Goal: Find specific page/section: Find specific page/section

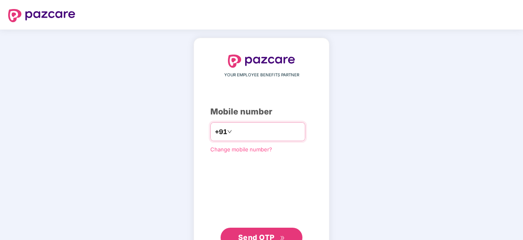
type input "*"
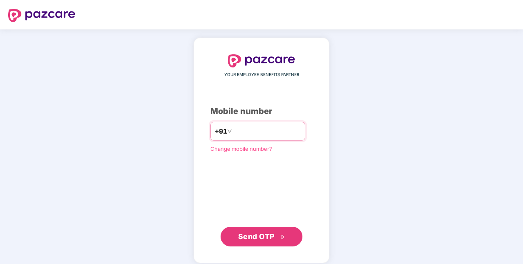
type input "**********"
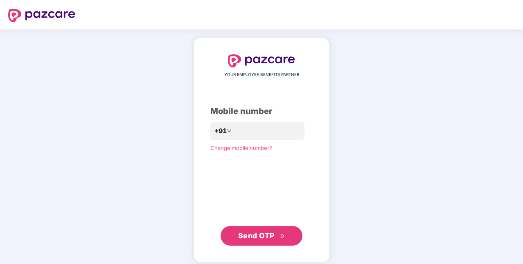
click at [269, 235] on span "Send OTP" at bounding box center [256, 236] width 36 height 9
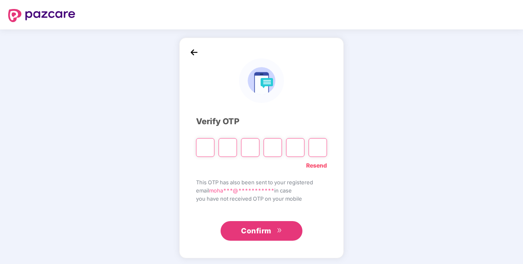
type input "*"
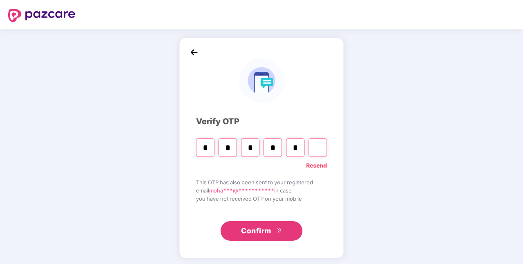
type input "*"
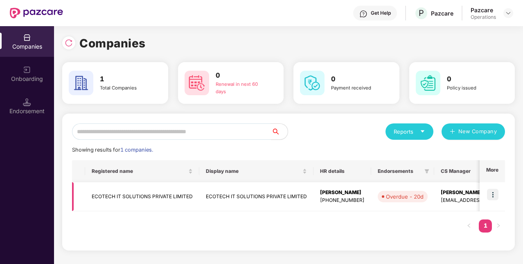
click at [493, 193] on img at bounding box center [492, 194] width 11 height 11
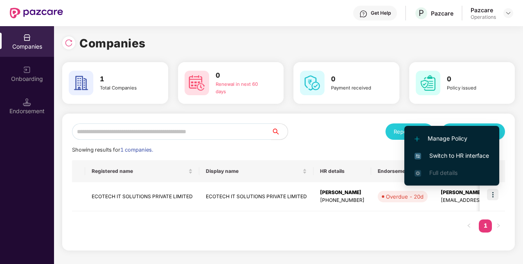
click at [458, 157] on span "Switch to HR interface" at bounding box center [452, 155] width 75 height 9
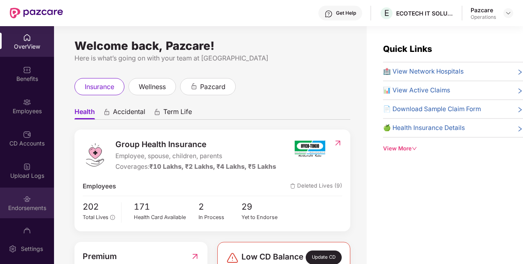
click at [41, 199] on div "Endorsements" at bounding box center [27, 203] width 54 height 31
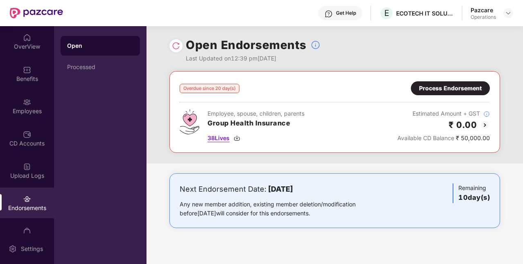
click at [237, 139] on img at bounding box center [237, 138] width 7 height 7
click at [11, 95] on div "Employees" at bounding box center [27, 106] width 54 height 31
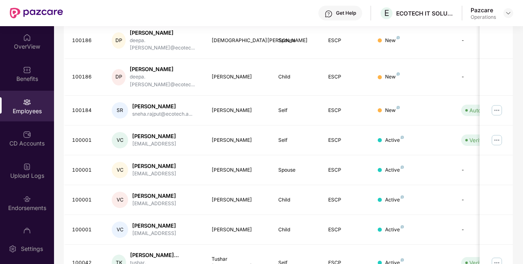
scroll to position [251, 0]
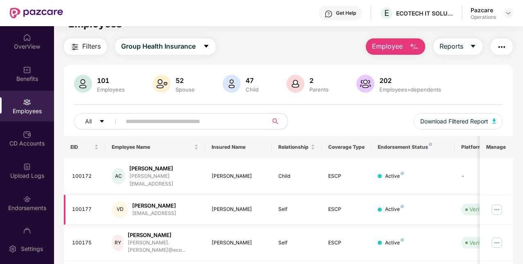
scroll to position [0, 0]
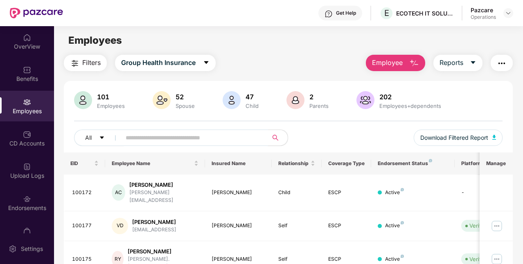
click at [143, 140] on input "text" at bounding box center [191, 138] width 131 height 12
paste input "**********"
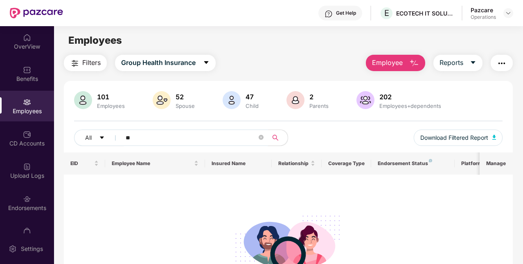
type input "*"
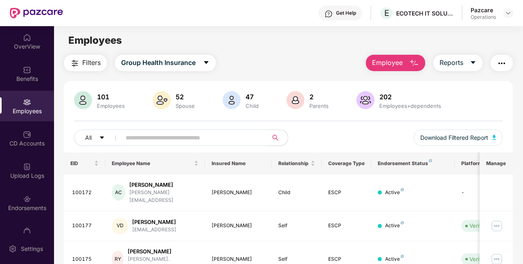
type input "*"
click at [96, 162] on div "EID" at bounding box center [84, 164] width 29 height 8
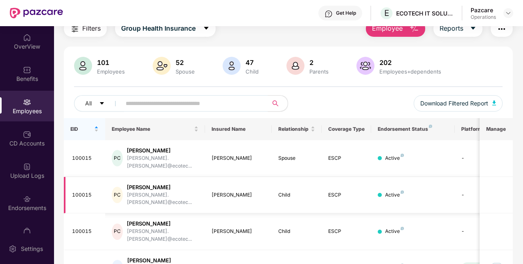
scroll to position [35, 0]
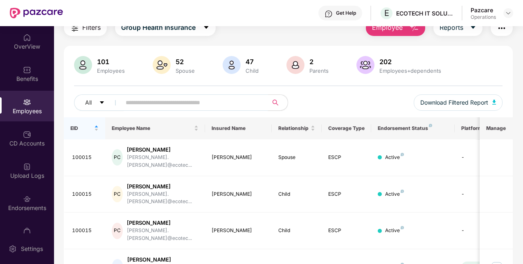
click at [190, 100] on input "text" at bounding box center [191, 103] width 131 height 12
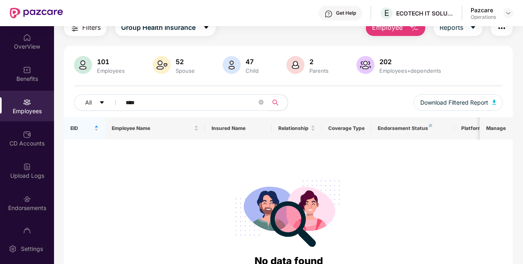
type input "*****"
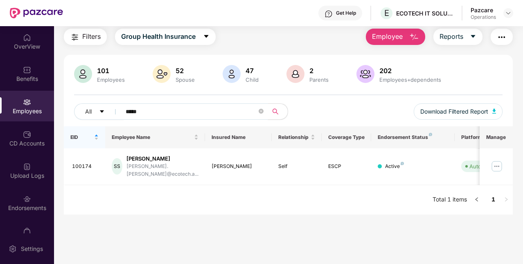
scroll to position [26, 0]
click at [260, 113] on icon "close-circle" at bounding box center [261, 111] width 5 height 5
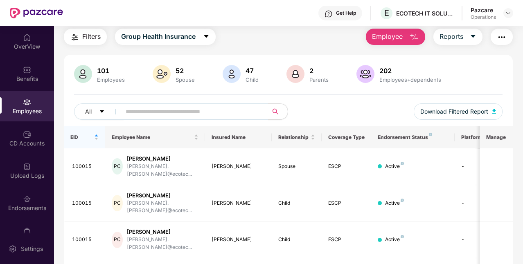
scroll to position [35, 0]
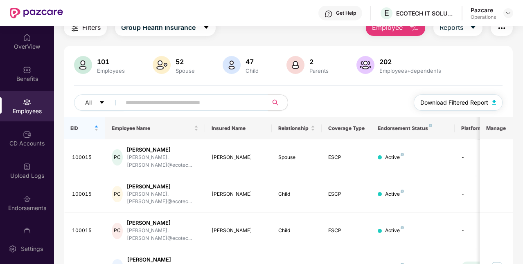
click at [444, 106] on span "Download Filtered Report" at bounding box center [454, 102] width 68 height 9
click at [32, 52] on div "OverView" at bounding box center [27, 41] width 54 height 31
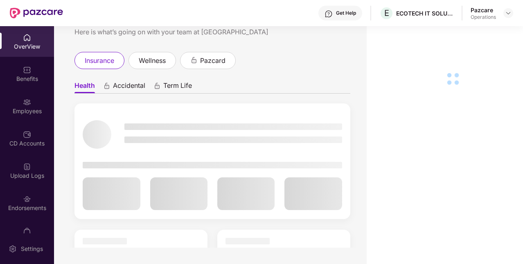
scroll to position [0, 0]
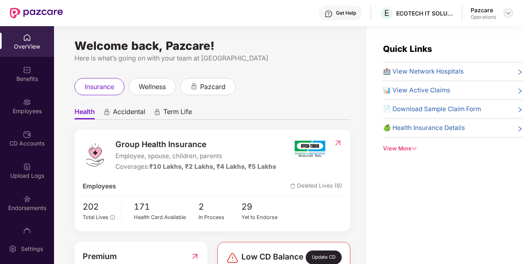
click at [506, 14] on img at bounding box center [508, 13] width 7 height 7
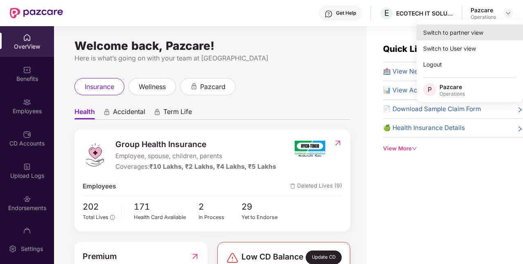
click at [450, 37] on div "Switch to partner view" at bounding box center [470, 33] width 106 height 16
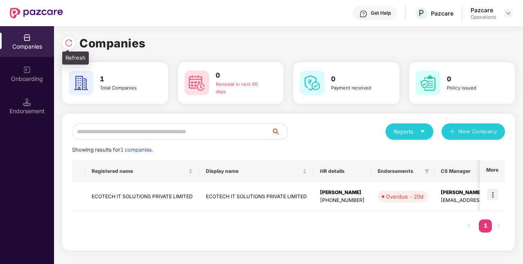
click at [68, 44] on img at bounding box center [69, 43] width 8 height 8
click at [173, 195] on td "ECOTECH IT SOLUTIONS PRIVATE LIMITED" at bounding box center [142, 197] width 114 height 29
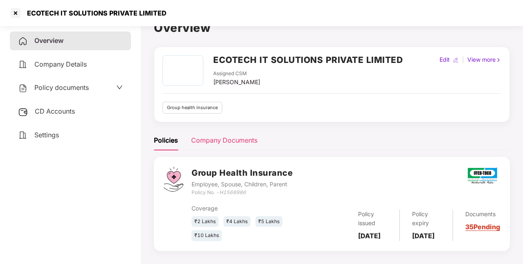
scroll to position [23, 0]
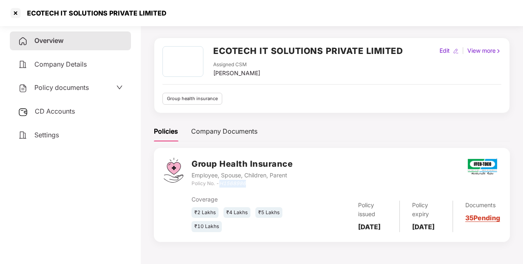
drag, startPoint x: 220, startPoint y: 183, endPoint x: 251, endPoint y: 183, distance: 31.1
click at [251, 183] on div "Policy No. - H1568986" at bounding box center [242, 184] width 101 height 8
copy icon "H1568986"
click at [86, 86] on span "Policy documents" at bounding box center [61, 88] width 54 height 8
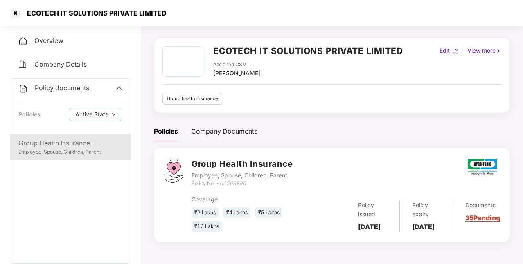
click at [66, 138] on div "Group Health Insurance" at bounding box center [70, 143] width 104 height 10
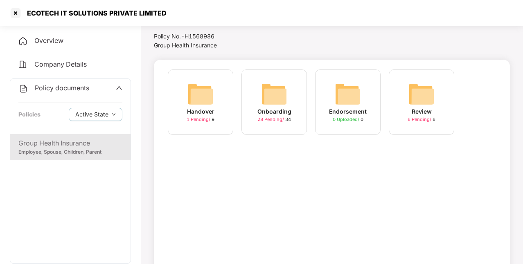
click at [113, 90] on div "Policy documents" at bounding box center [70, 88] width 104 height 11
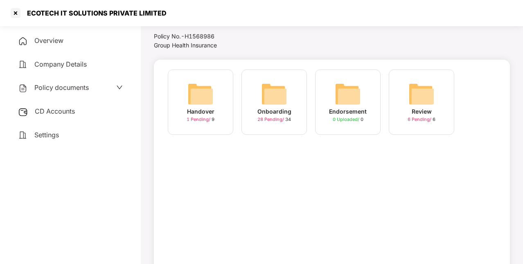
click at [84, 45] on div "Overview" at bounding box center [70, 41] width 121 height 19
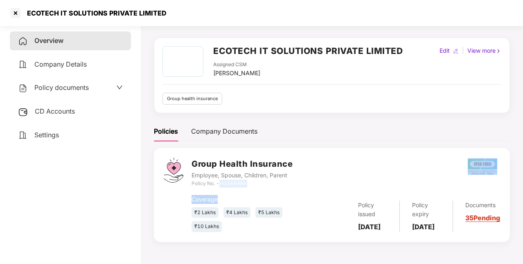
drag, startPoint x: 222, startPoint y: 183, endPoint x: 262, endPoint y: 187, distance: 40.7
click at [262, 187] on div "Group Health Insurance Employee, Spouse, Children, Parent Policy No. - H1568986…" at bounding box center [346, 195] width 309 height 75
click at [262, 188] on div "Coverage ₹2 Lakhs ₹4 Lakhs ₹5 Lakhs ₹10 Lakhs Policy issued 04 Aug 2025 Policy …" at bounding box center [346, 210] width 309 height 45
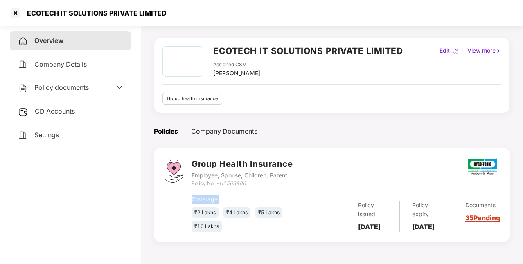
drag, startPoint x: 359, startPoint y: 216, endPoint x: 385, endPoint y: 227, distance: 27.9
click at [385, 227] on div "Policy issued 04 Aug 2025" at bounding box center [373, 217] width 54 height 32
copy b "04 Aug 2025"
drag, startPoint x: 414, startPoint y: 215, endPoint x: 441, endPoint y: 227, distance: 29.7
click at [441, 227] on div "Policy expiry 03 Aug 2026" at bounding box center [426, 217] width 53 height 32
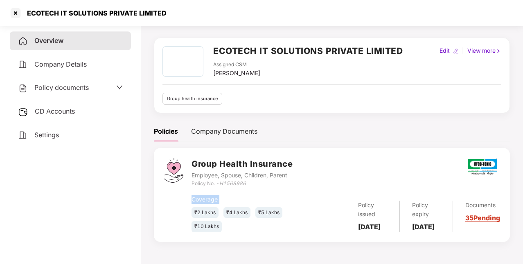
copy b "03 Aug 2026"
click at [78, 45] on div "Overview" at bounding box center [70, 41] width 121 height 19
click at [15, 16] on div at bounding box center [15, 13] width 13 height 13
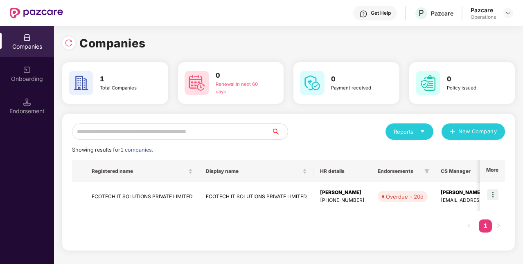
scroll to position [0, 0]
click at [68, 46] on img at bounding box center [69, 43] width 8 height 8
click at [68, 43] on img at bounding box center [69, 43] width 8 height 8
click at [66, 45] on img at bounding box center [69, 43] width 8 height 8
click at [66, 42] on img at bounding box center [69, 43] width 8 height 8
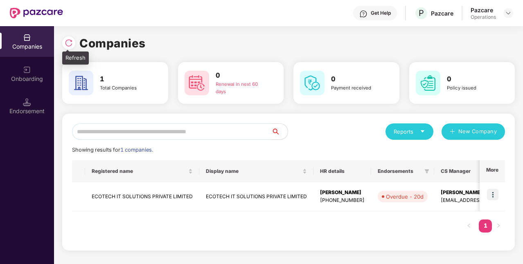
click at [67, 42] on img at bounding box center [69, 43] width 8 height 8
click at [62, 45] on div at bounding box center [68, 42] width 13 height 13
click at [69, 41] on img at bounding box center [69, 43] width 8 height 8
click at [73, 38] on div at bounding box center [70, 41] width 17 height 15
click at [70, 42] on img at bounding box center [69, 43] width 8 height 8
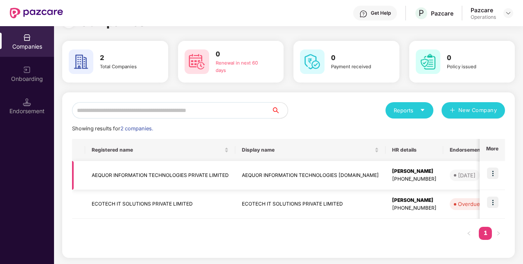
click at [495, 173] on img at bounding box center [492, 173] width 11 height 11
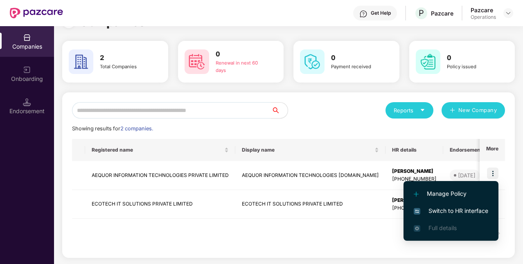
click at [456, 211] on span "Switch to HR interface" at bounding box center [451, 211] width 75 height 9
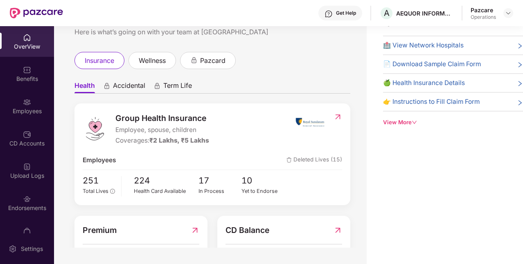
scroll to position [68, 0]
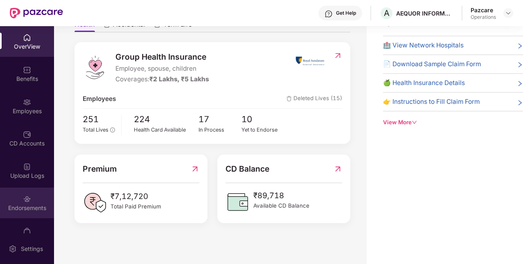
click at [25, 194] on div "Endorsements" at bounding box center [27, 203] width 54 height 31
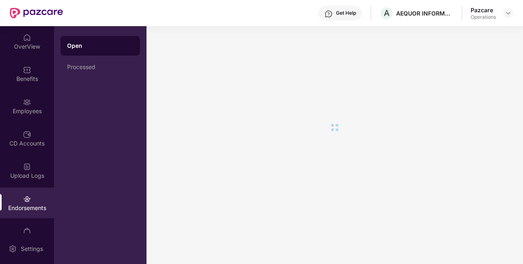
scroll to position [0, 0]
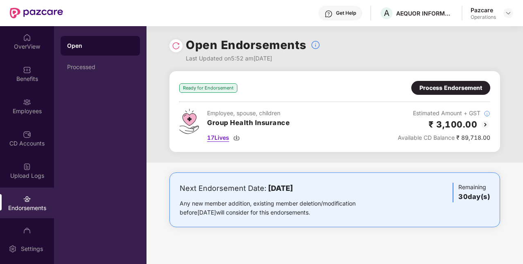
click at [227, 139] on span "17 Lives" at bounding box center [218, 137] width 22 height 9
